Goal: Transaction & Acquisition: Purchase product/service

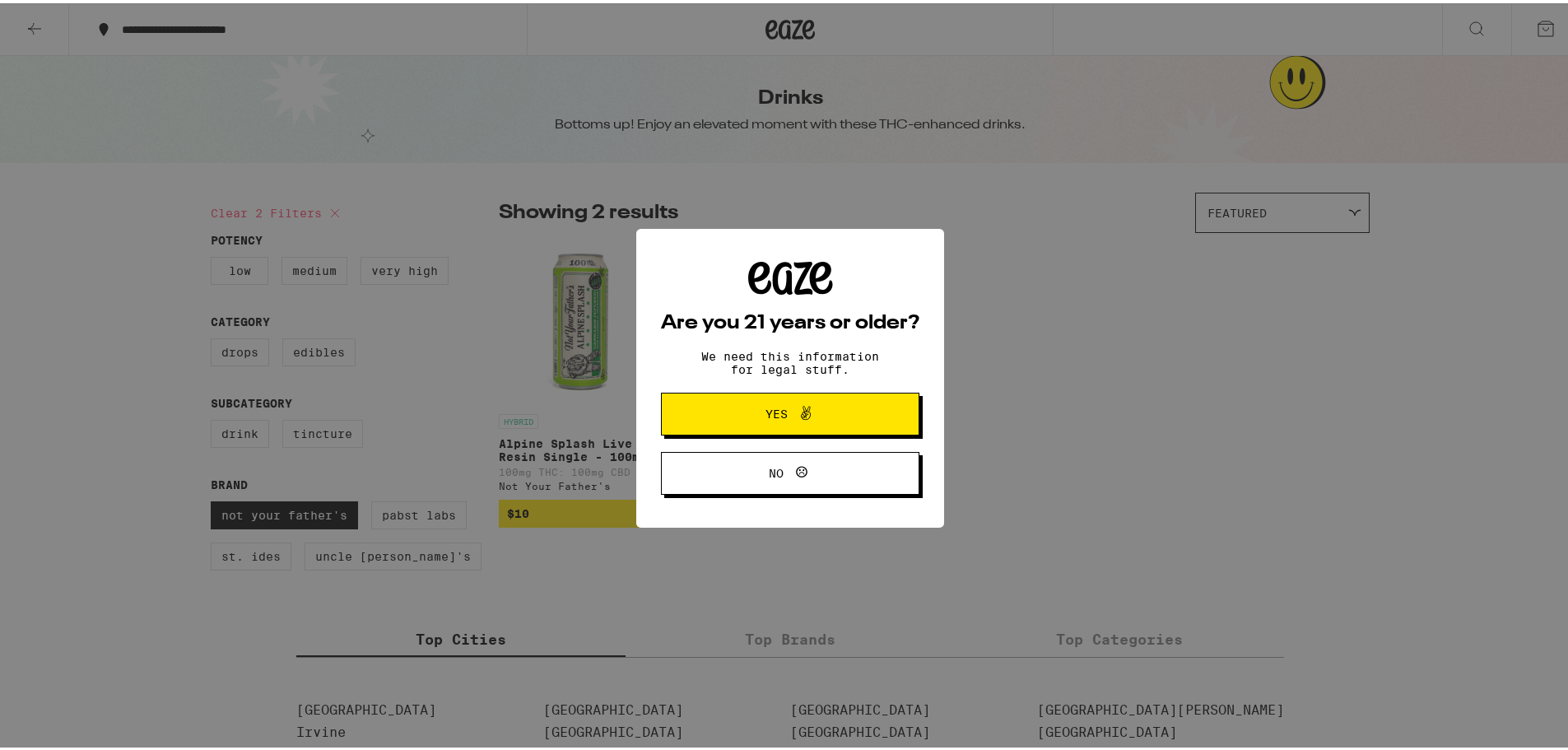
click at [778, 412] on span "Yes" at bounding box center [776, 411] width 23 height 12
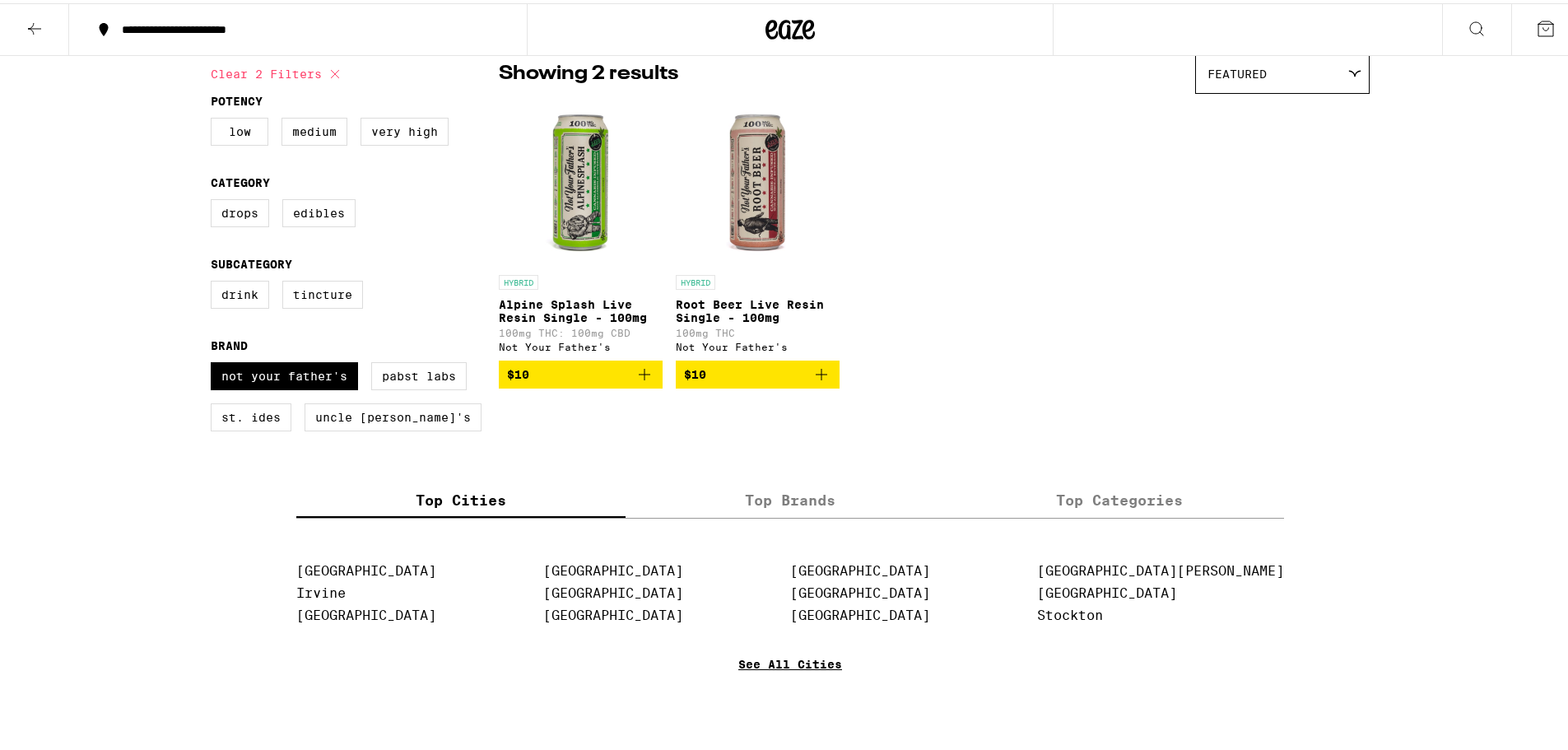
scroll to position [165, 0]
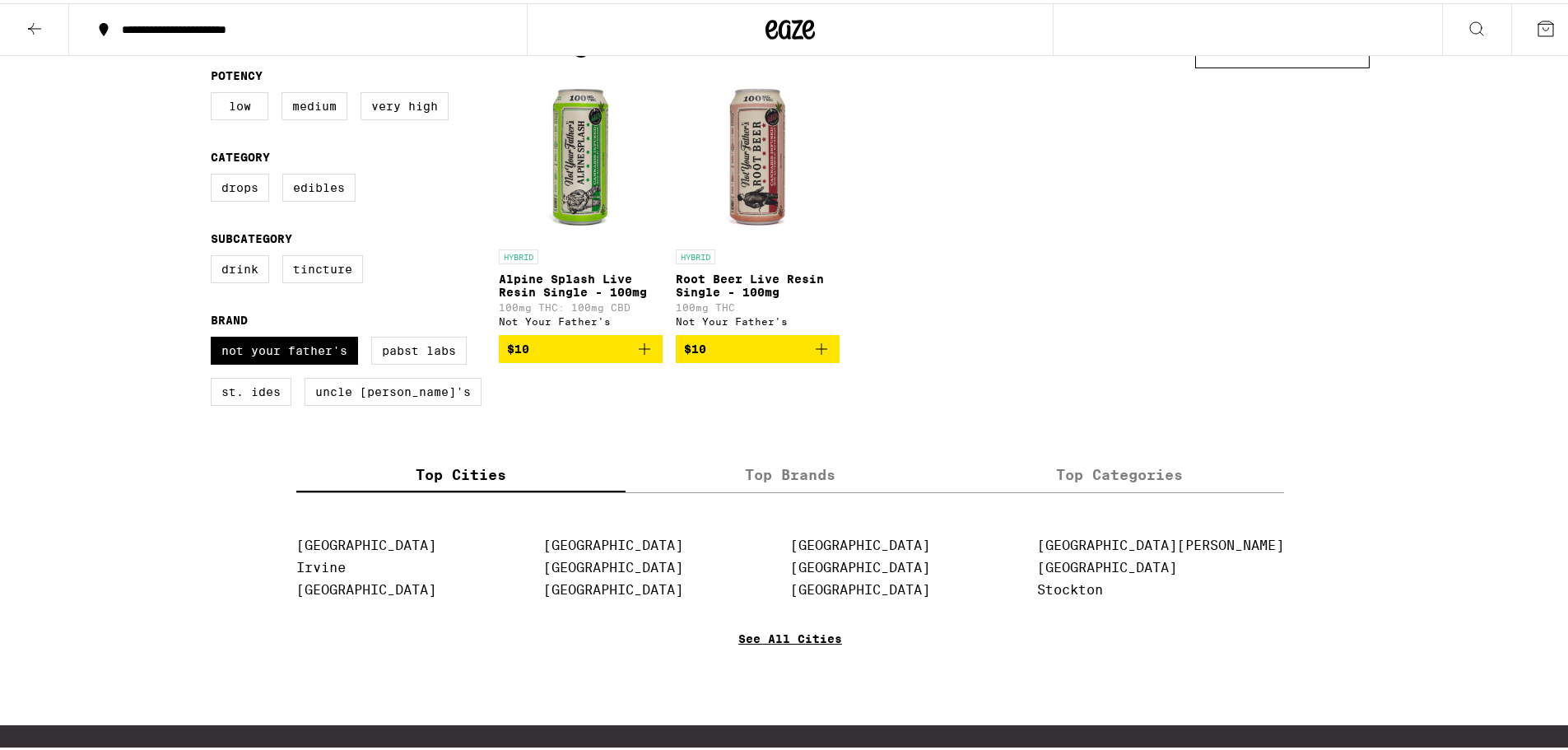
click at [804, 650] on link "See All Cities" at bounding box center [790, 660] width 104 height 61
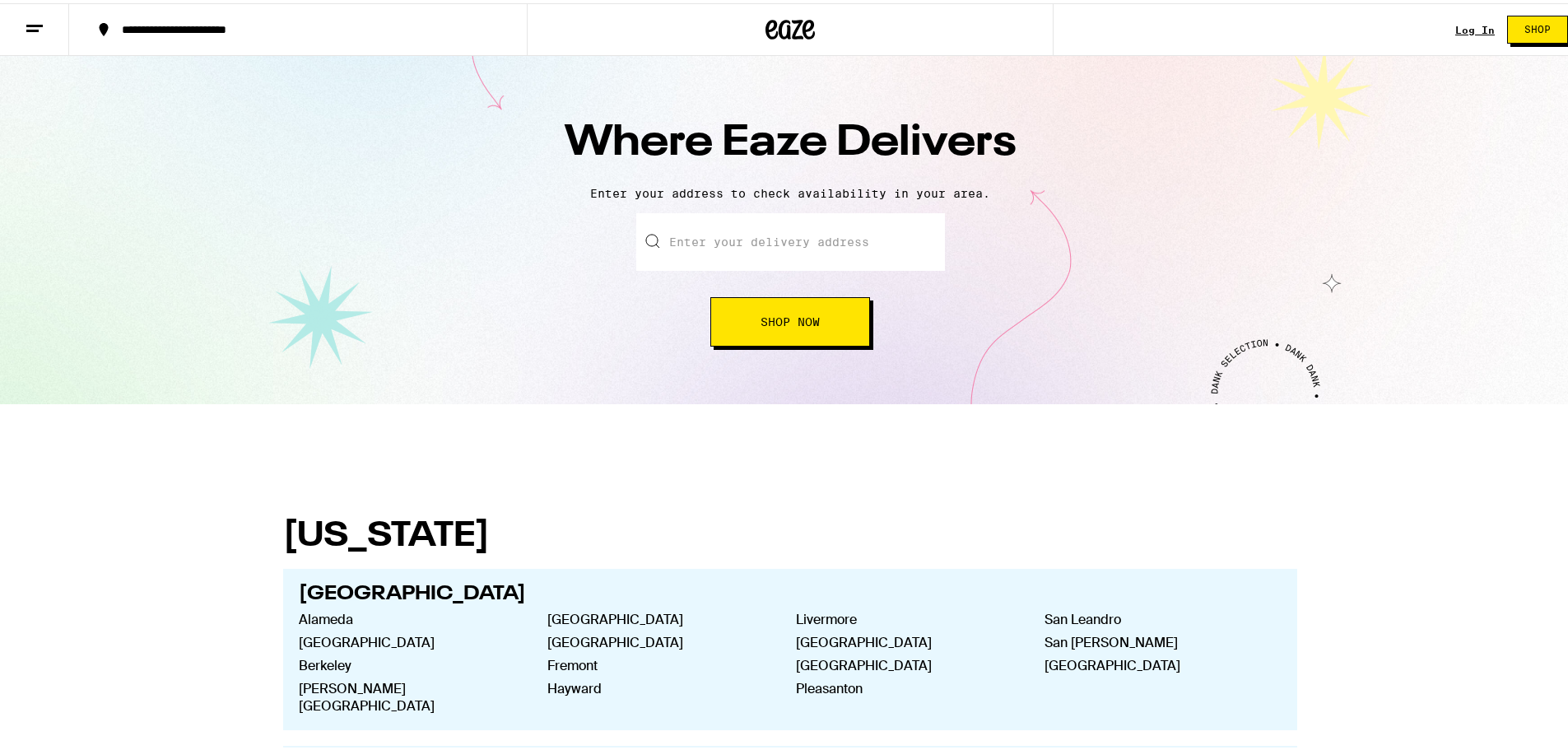
click at [842, 218] on input "text" at bounding box center [790, 239] width 309 height 58
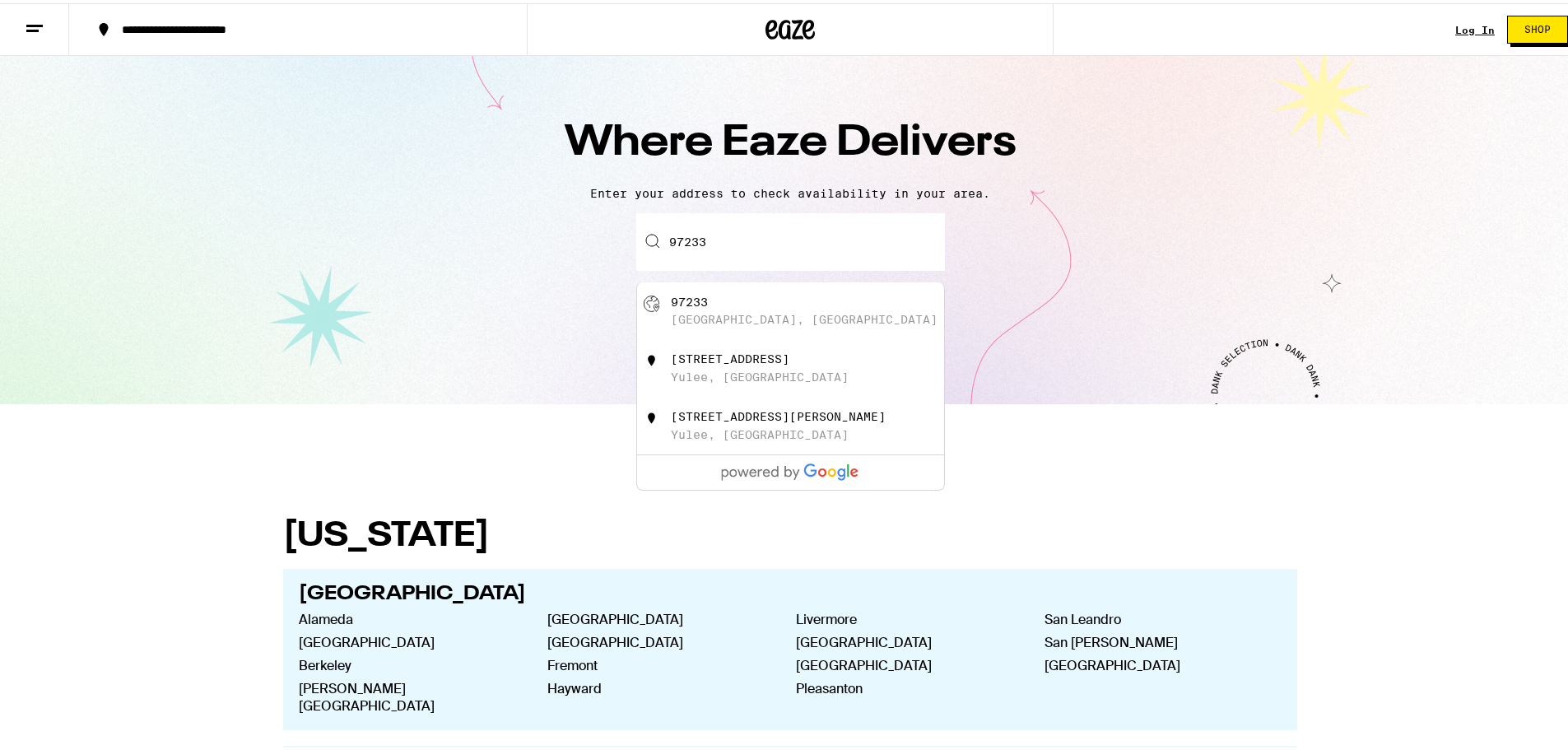
click at [810, 294] on div "97233 [GEOGRAPHIC_DATA], [GEOGRAPHIC_DATA]" at bounding box center [817, 308] width 293 height 31
type input "[GEOGRAPHIC_DATA], [GEOGRAPHIC_DATA] 97233"
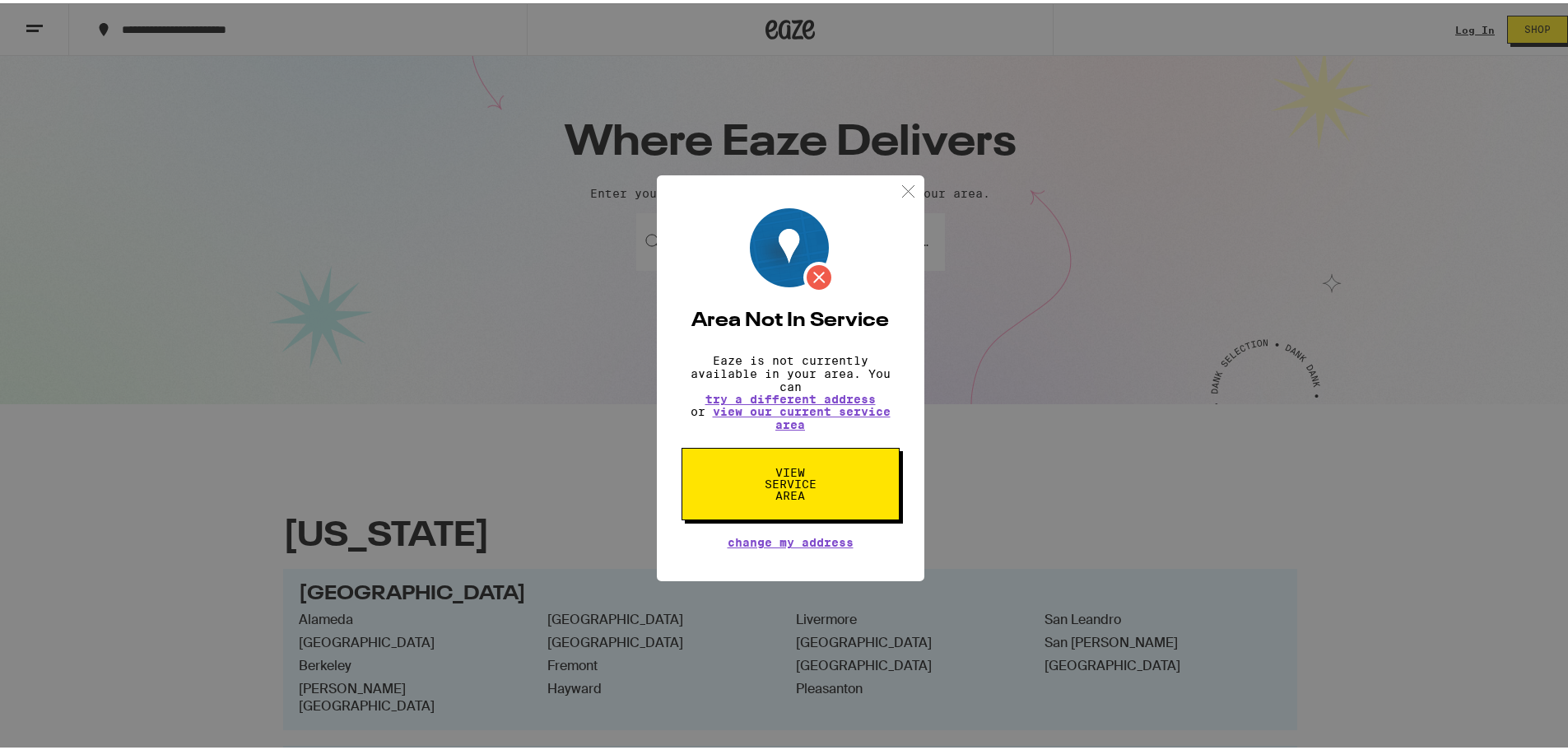
click at [892, 172] on div "Area Not In Service Eaze is not currently available in your area. You can try a…" at bounding box center [790, 375] width 268 height 406
click at [901, 188] on img at bounding box center [908, 188] width 21 height 21
